Goal: Find specific page/section: Find specific page/section

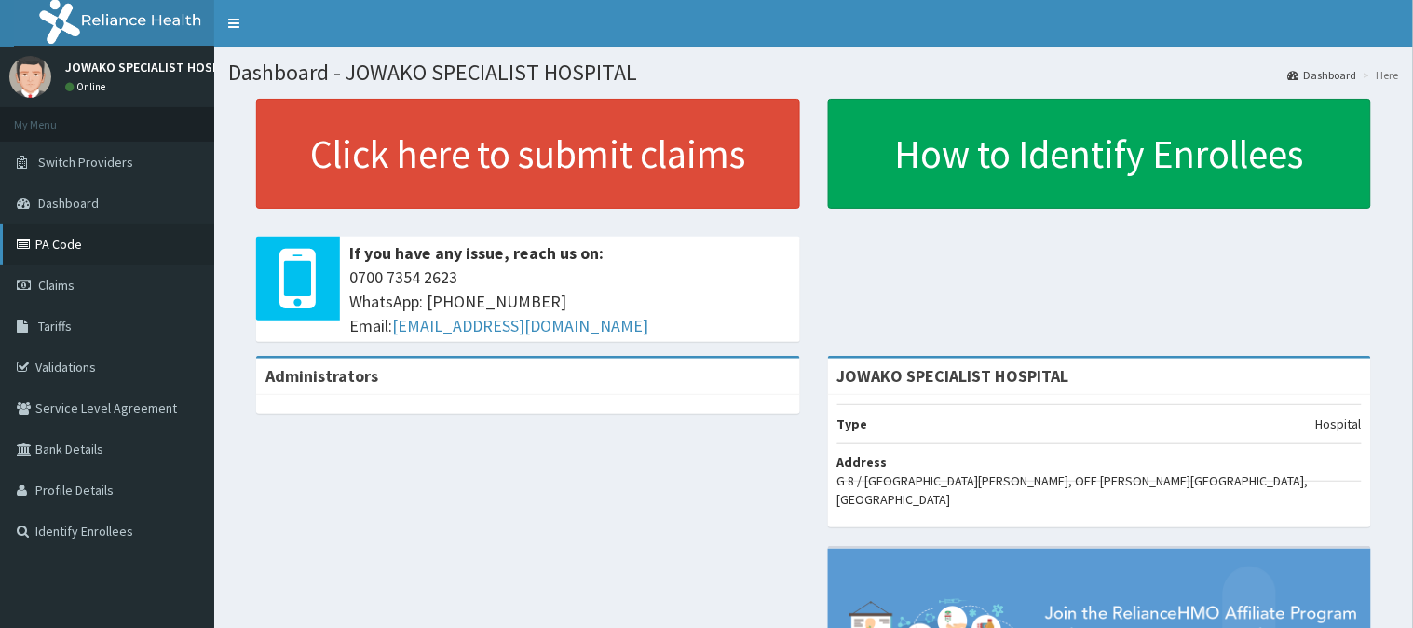
click at [61, 243] on link "PA Code" at bounding box center [107, 244] width 214 height 41
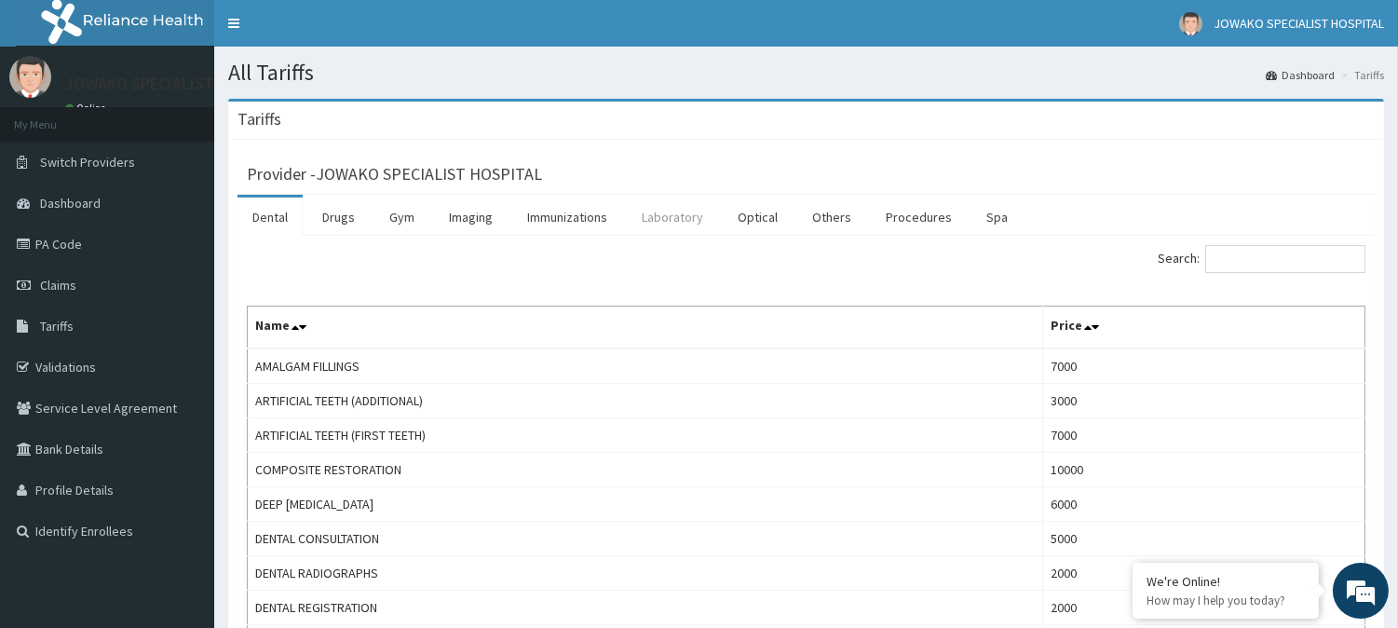
click at [691, 217] on link "Laboratory" at bounding box center [672, 216] width 91 height 39
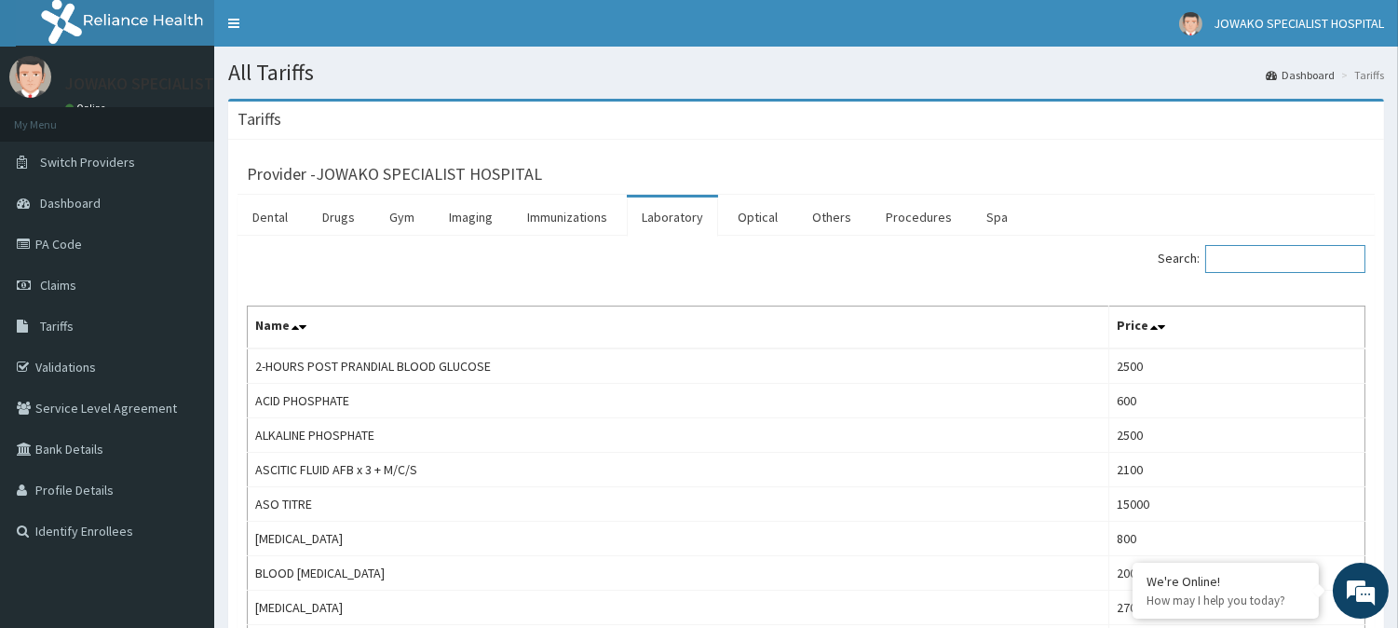
click at [1279, 259] on input "Search:" at bounding box center [1285, 259] width 160 height 28
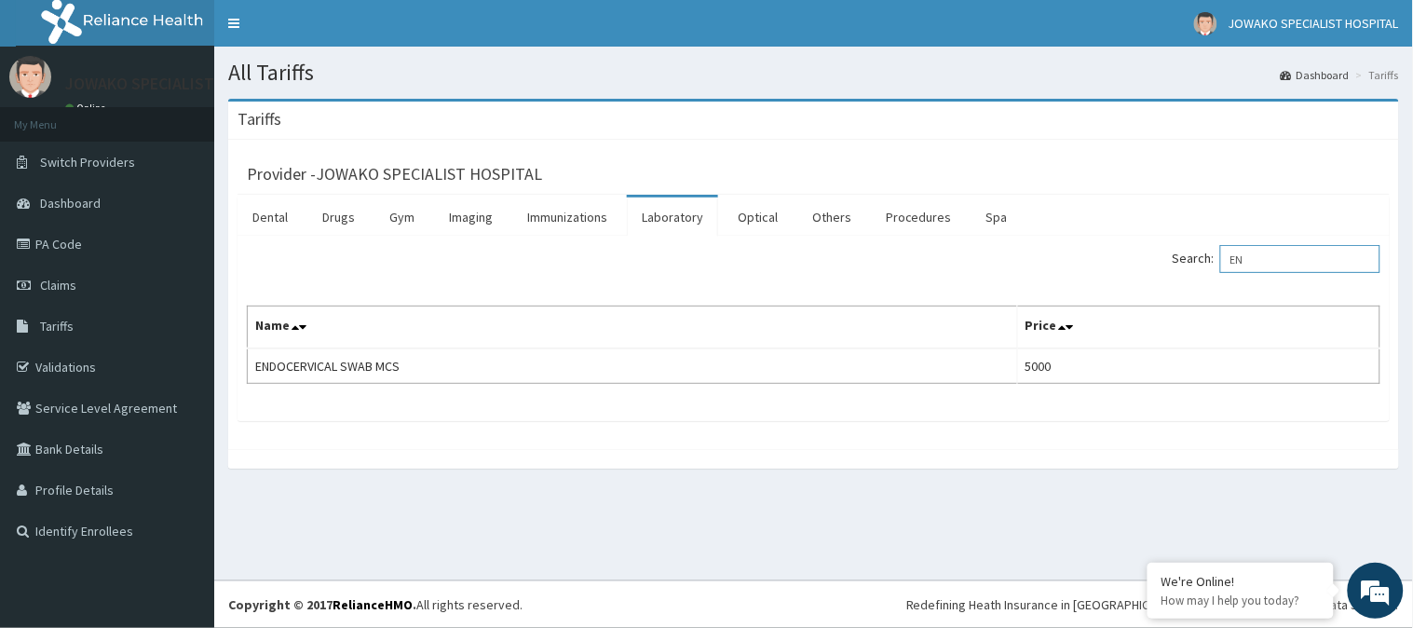
type input "E"
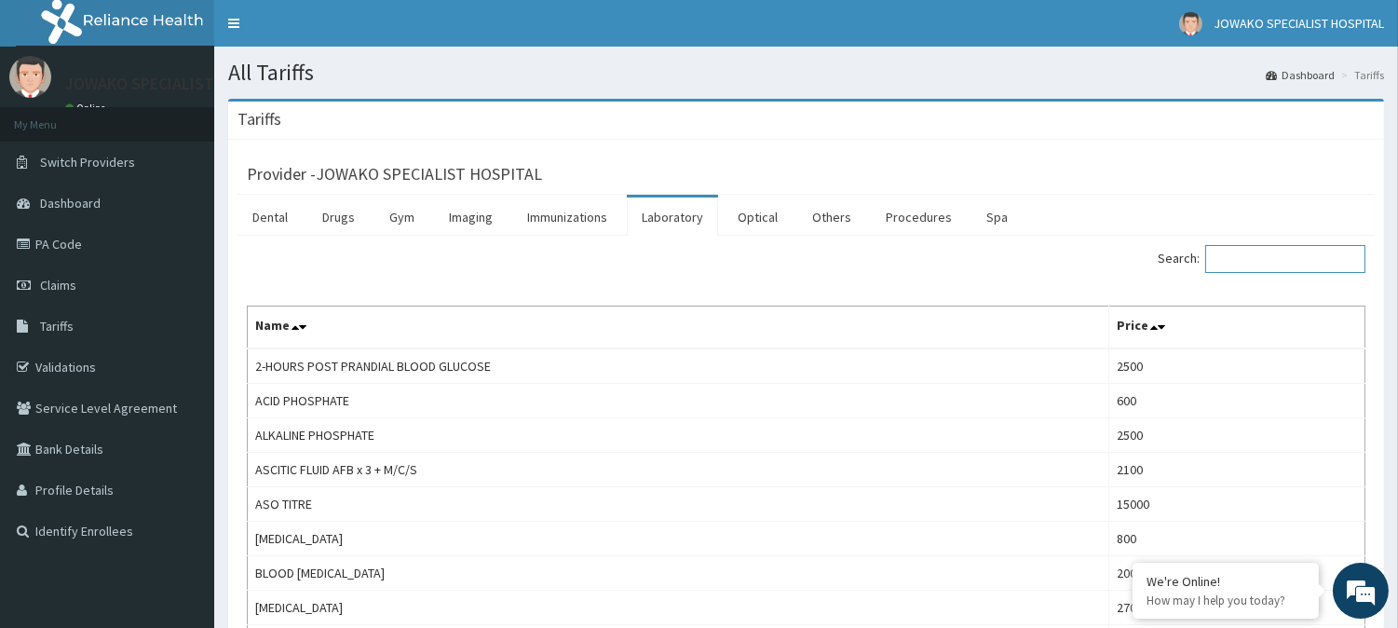
click at [1342, 263] on input "Search:" at bounding box center [1285, 259] width 160 height 28
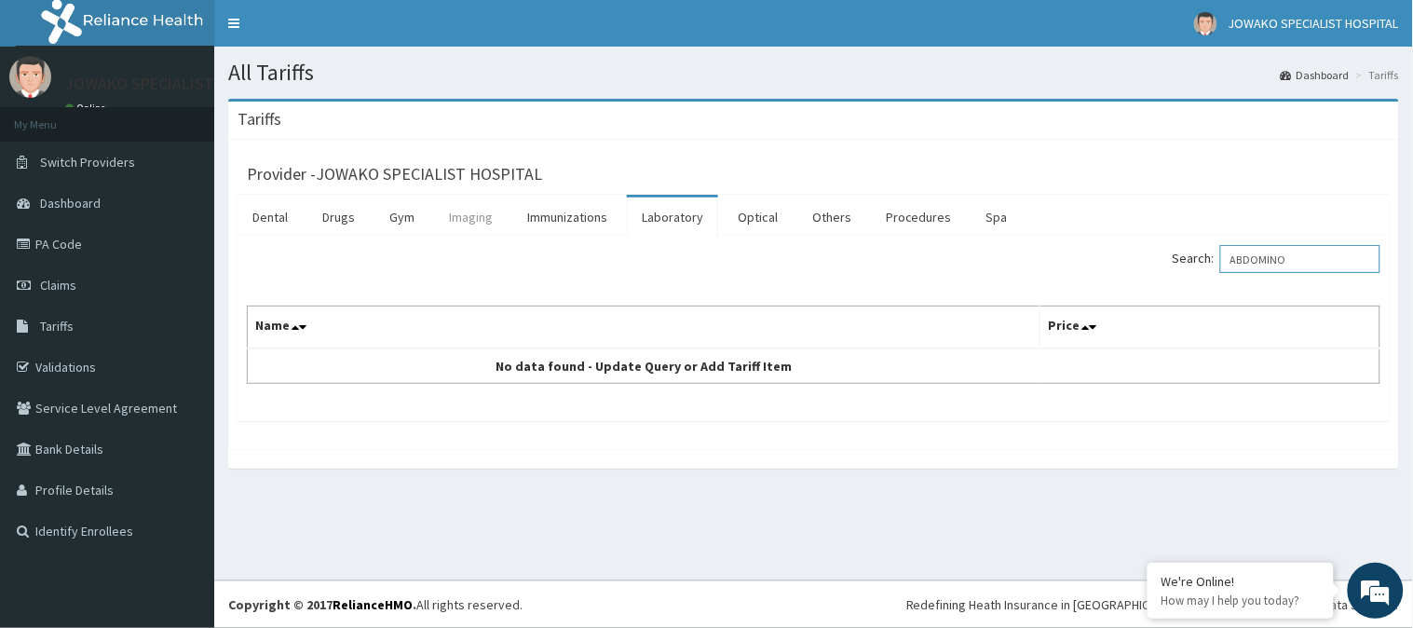
type input "ABDOMINO"
click at [478, 217] on link "Imaging" at bounding box center [471, 216] width 74 height 39
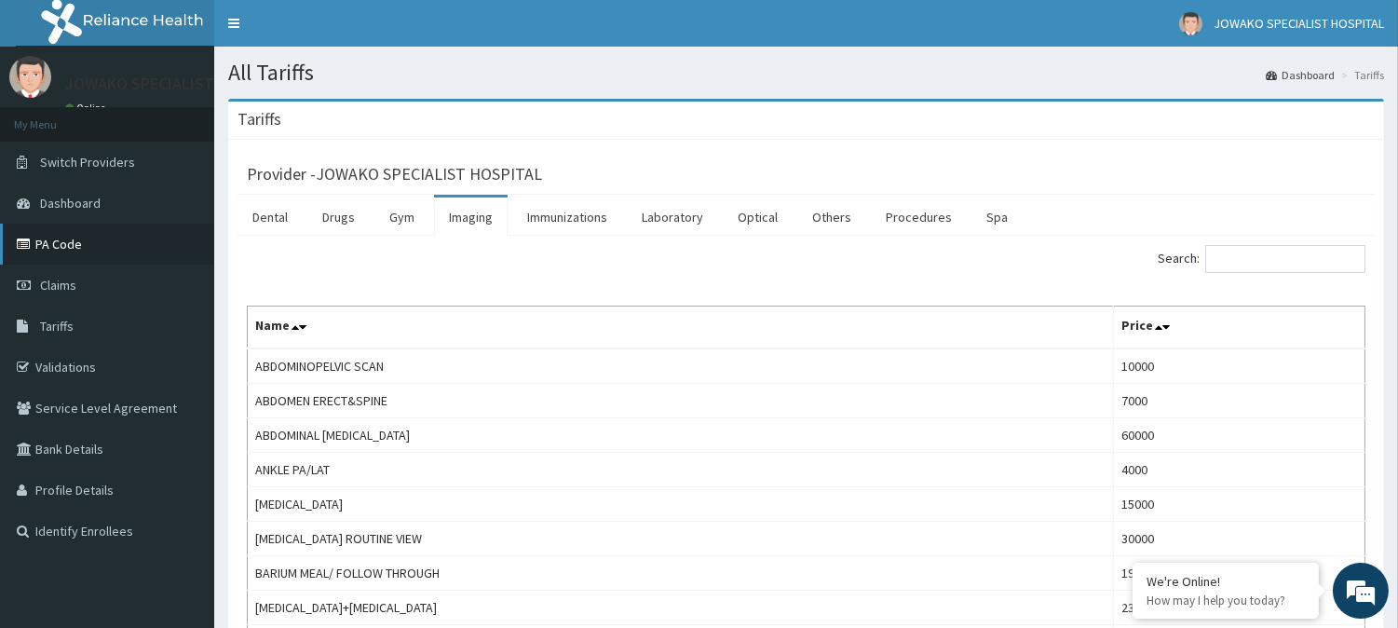
click at [110, 231] on link "PA Code" at bounding box center [107, 244] width 214 height 41
